Goal: Communication & Community: Ask a question

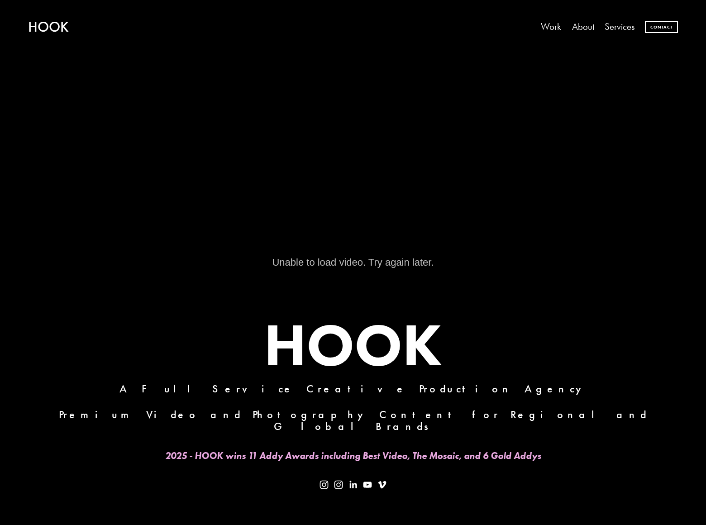
scroll to position [347, 0]
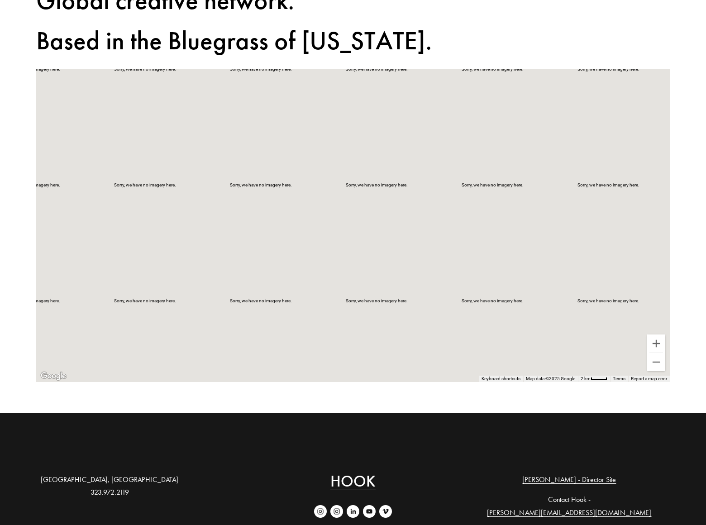
scroll to position [205, 0]
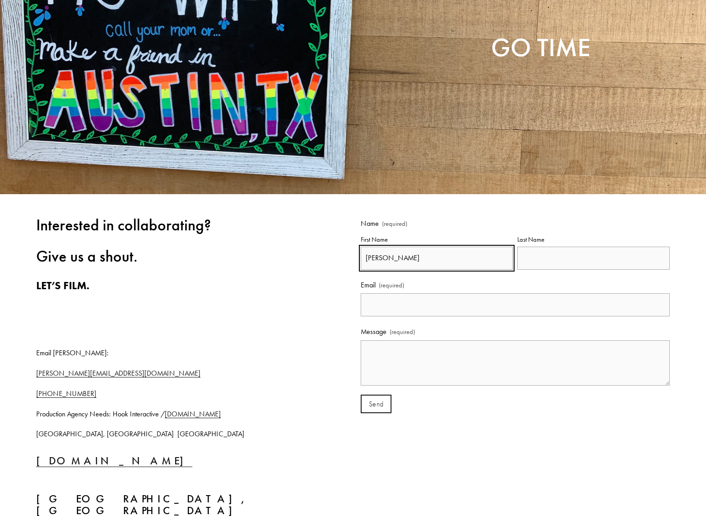
type input "[PERSON_NAME]"
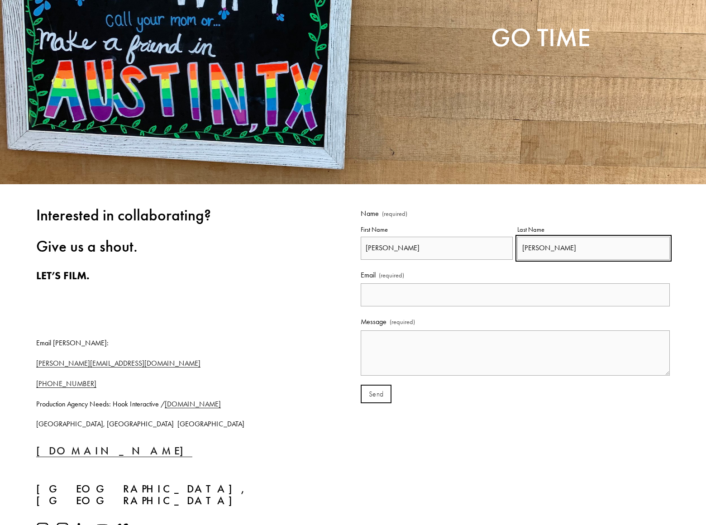
type input "[PERSON_NAME]"
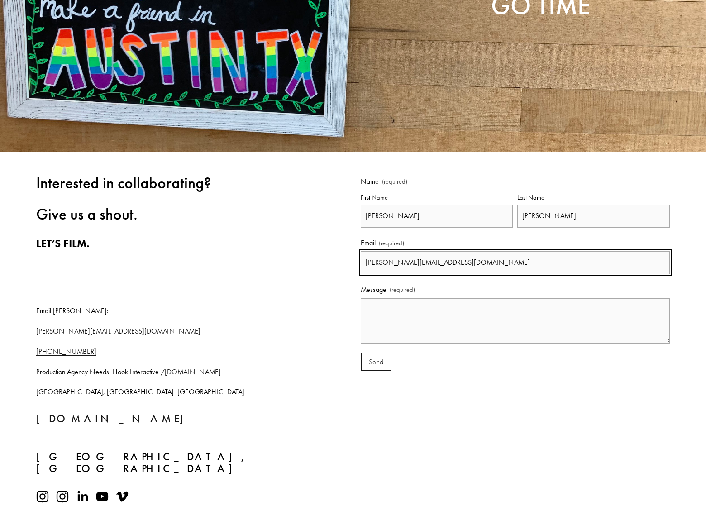
type input "[PERSON_NAME][EMAIL_ADDRESS][DOMAIN_NAME]"
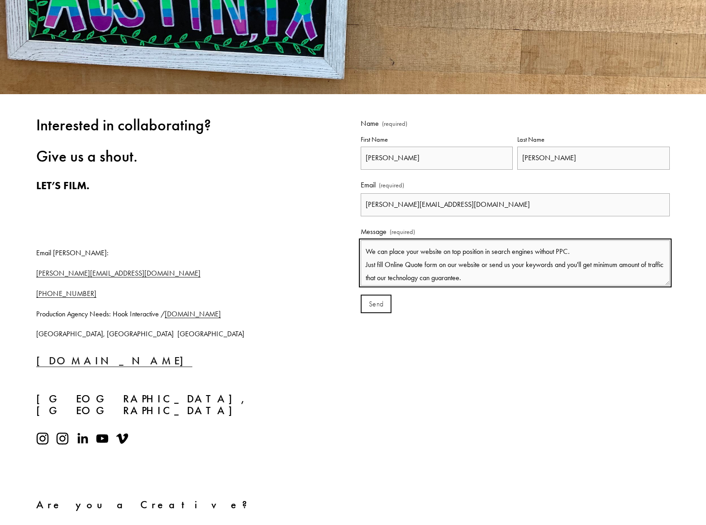
scroll to position [10, 0]
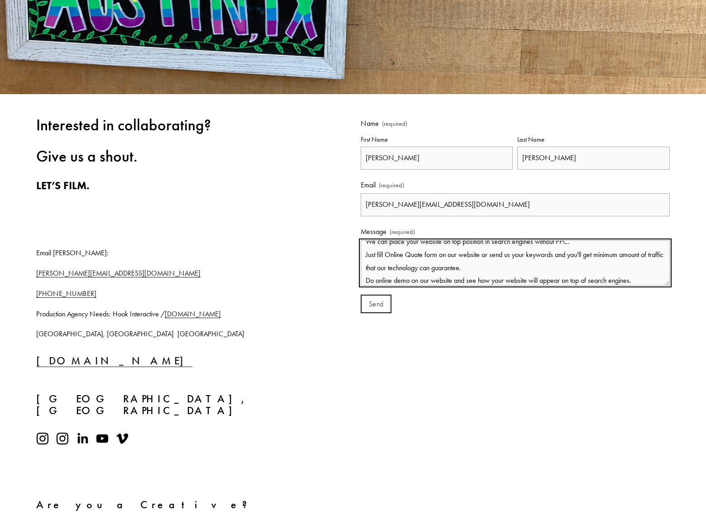
type textarea "We can place your website on top position in search engines without PPC. Just f…"
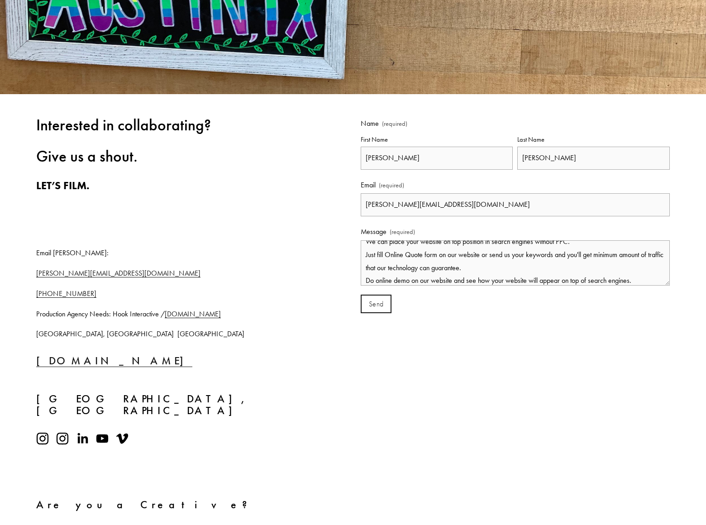
click at [376, 304] on span "Send" at bounding box center [376, 304] width 14 height 8
